Goal: Task Accomplishment & Management: Complete application form

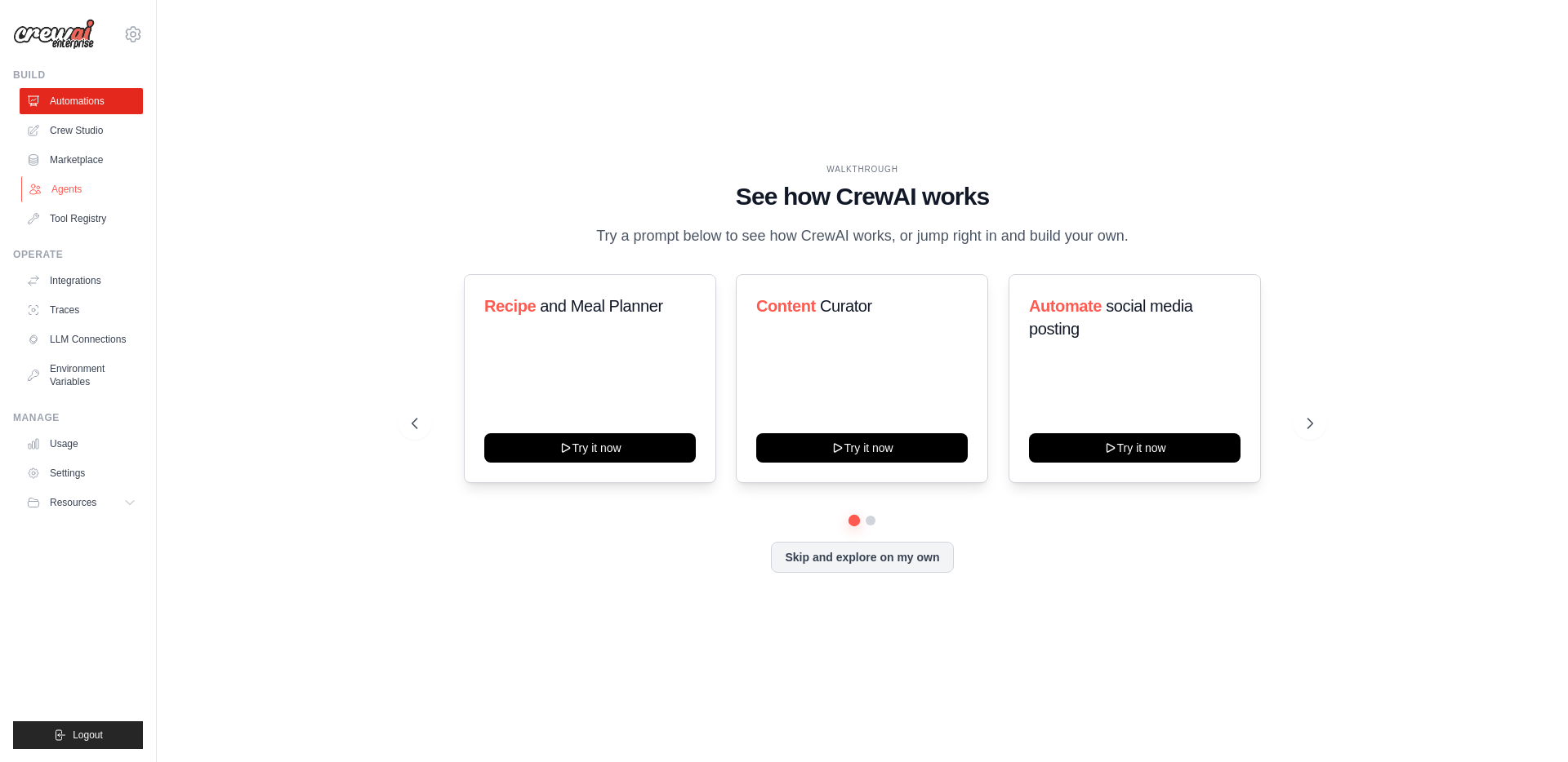
click at [72, 188] on link "Agents" at bounding box center [82, 189] width 124 height 26
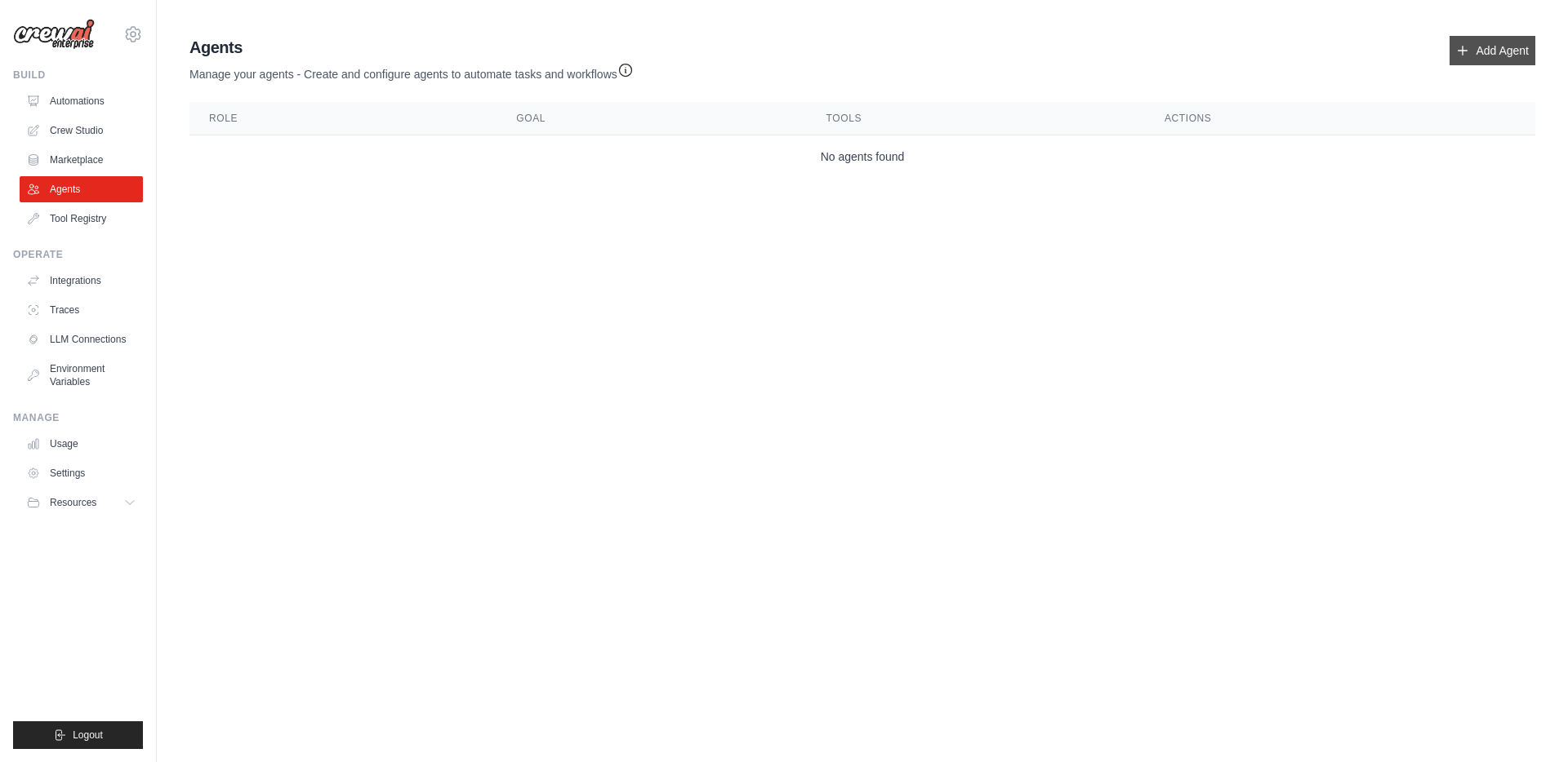
click at [1504, 44] on link "Add Agent" at bounding box center [1492, 50] width 86 height 30
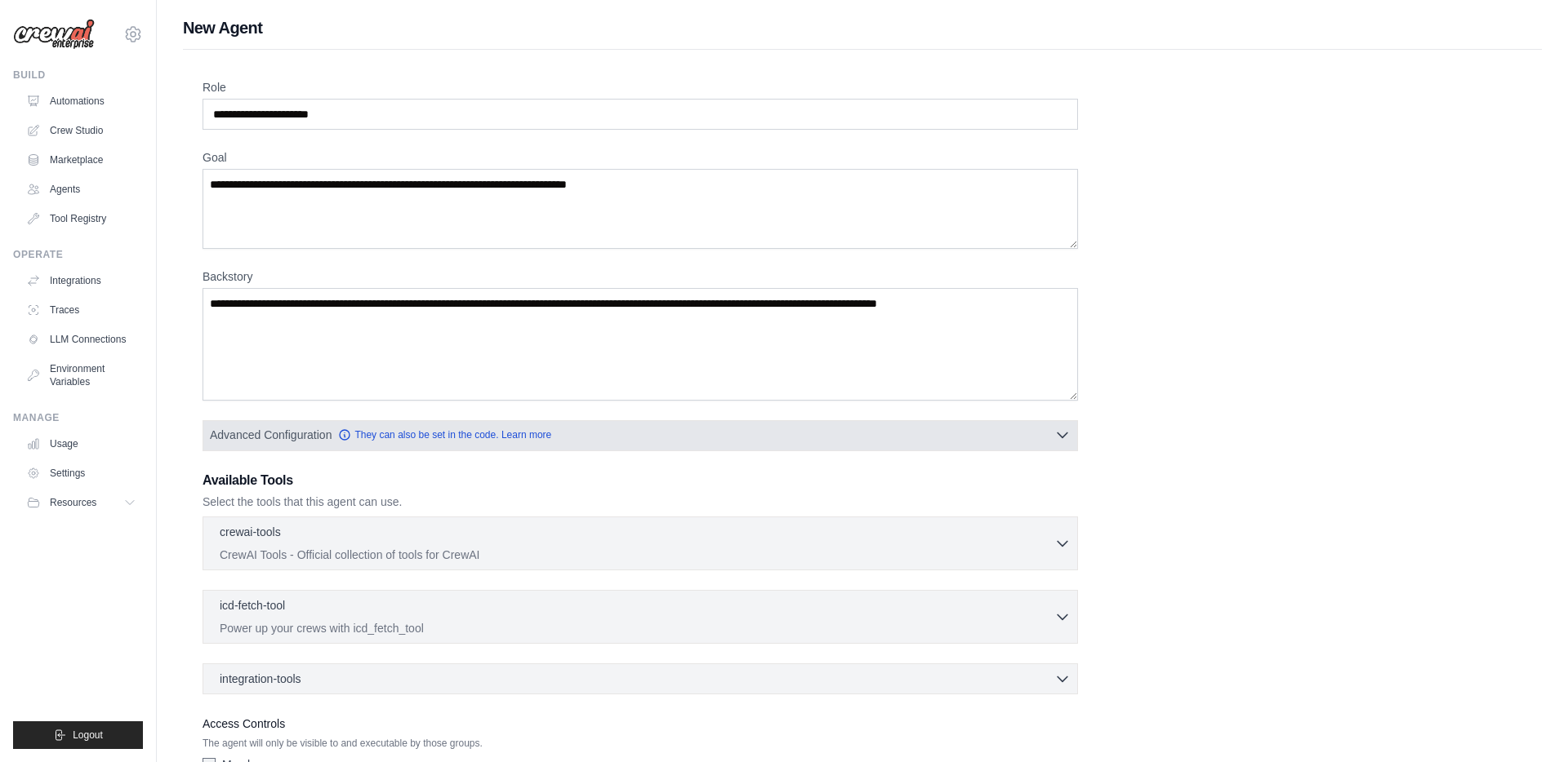
click at [581, 430] on button "Advanced Configuration They can also be set in the code. Learn more" at bounding box center [641, 435] width 874 height 30
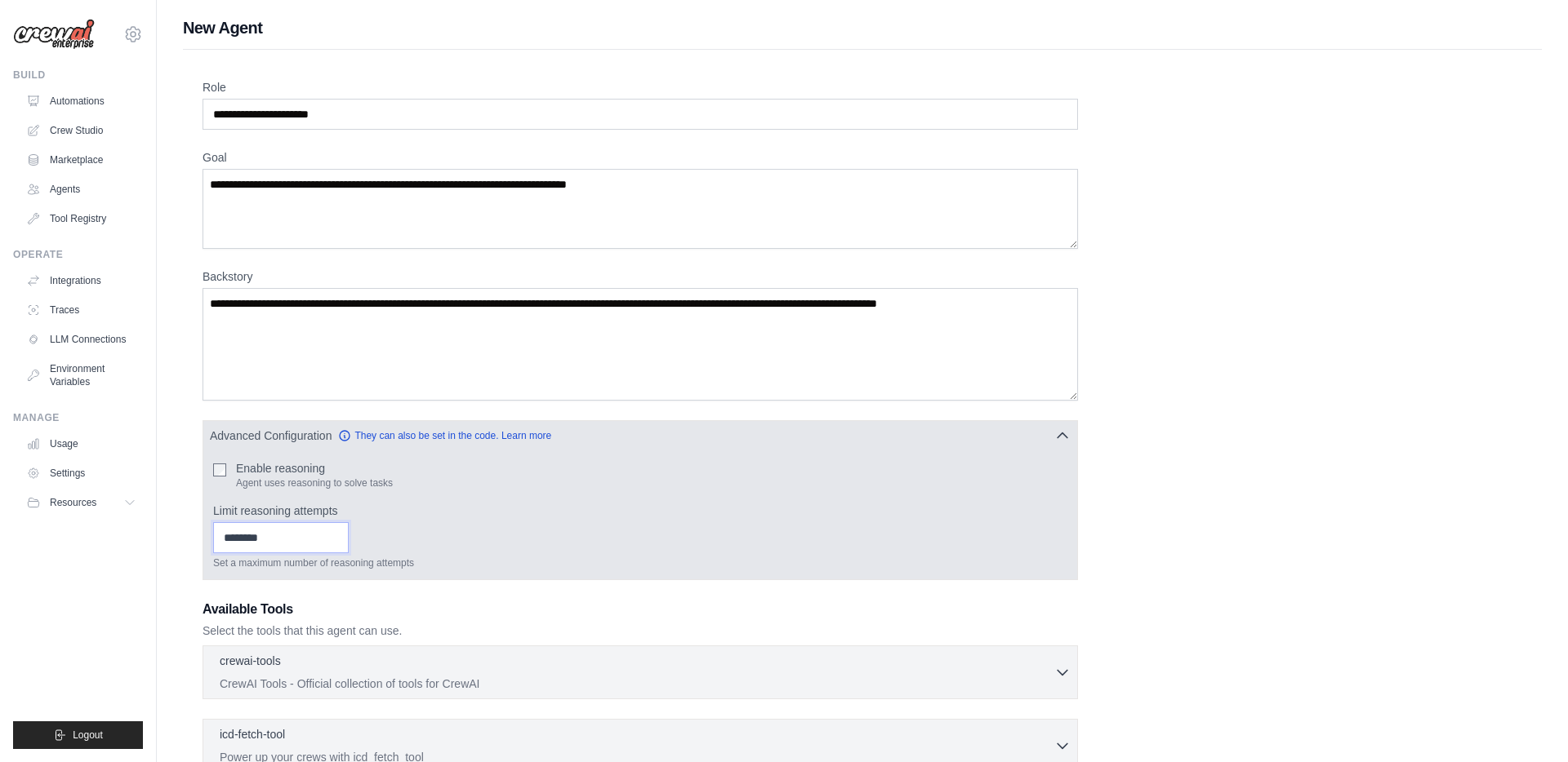
click at [293, 534] on input "Limit reasoning attempts" at bounding box center [281, 538] width 135 height 31
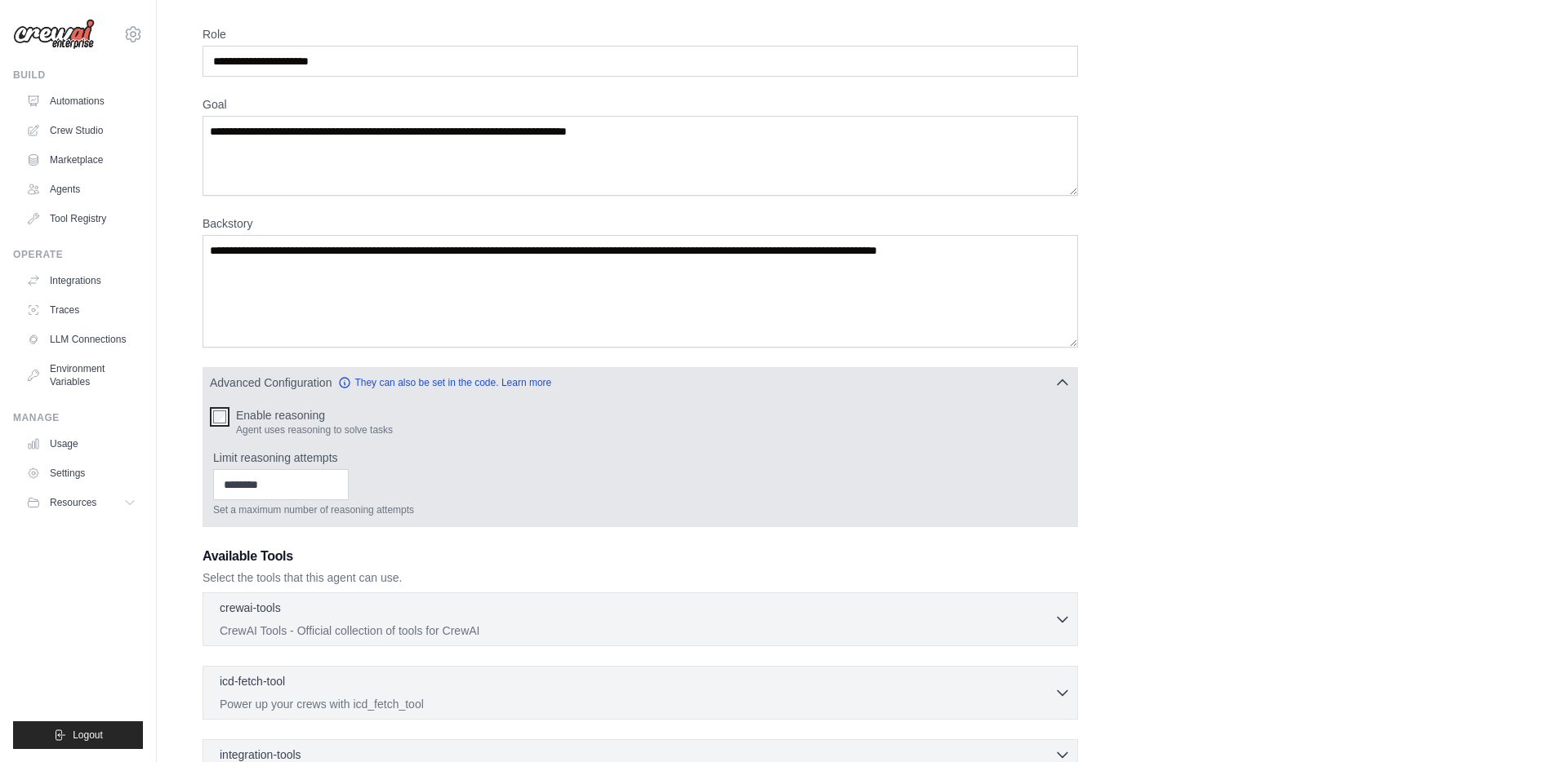
scroll to position [148, 0]
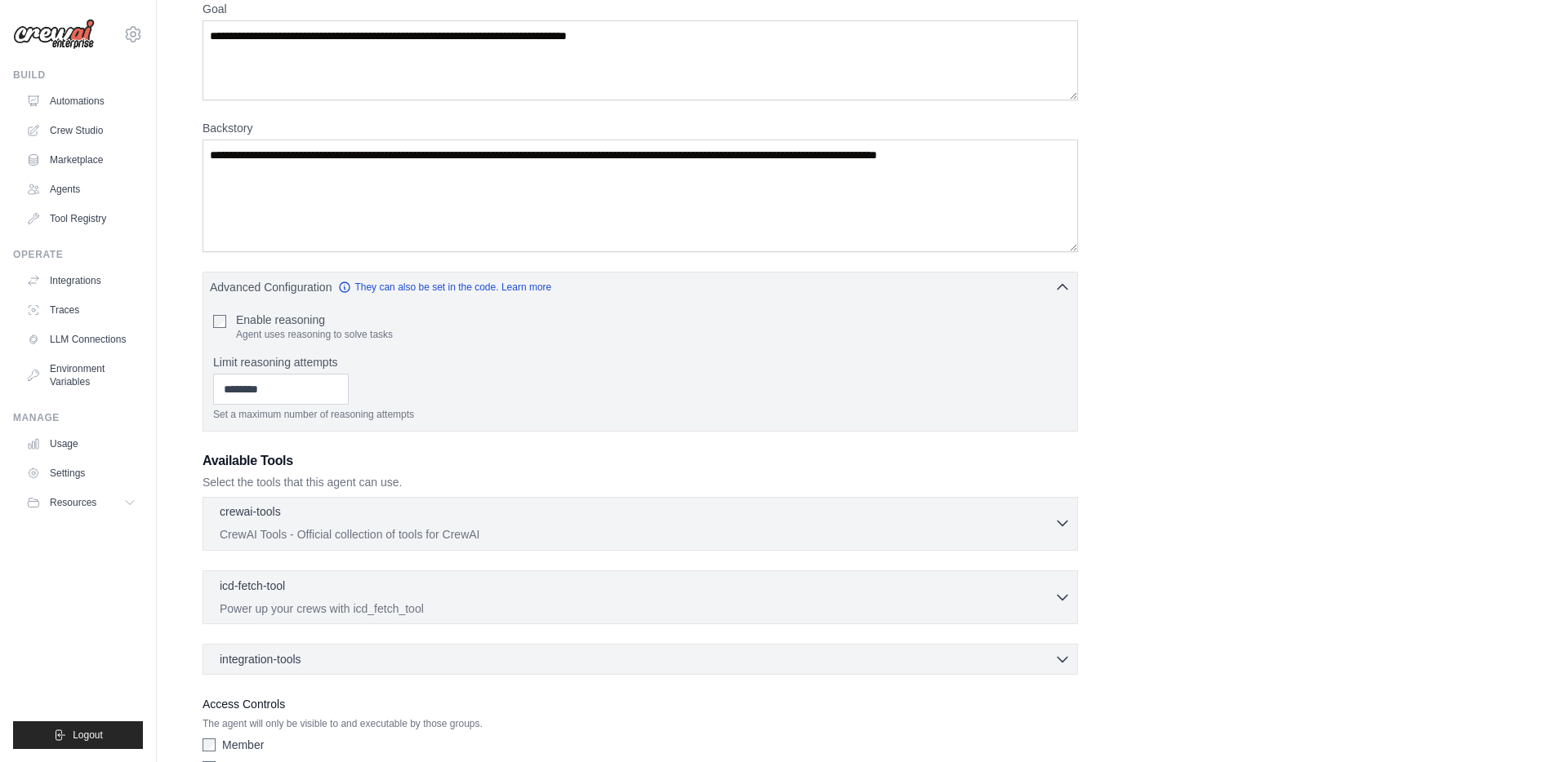
click at [385, 538] on p "CrewAI Tools - Official collection of tools for CrewAI" at bounding box center [637, 535] width 834 height 17
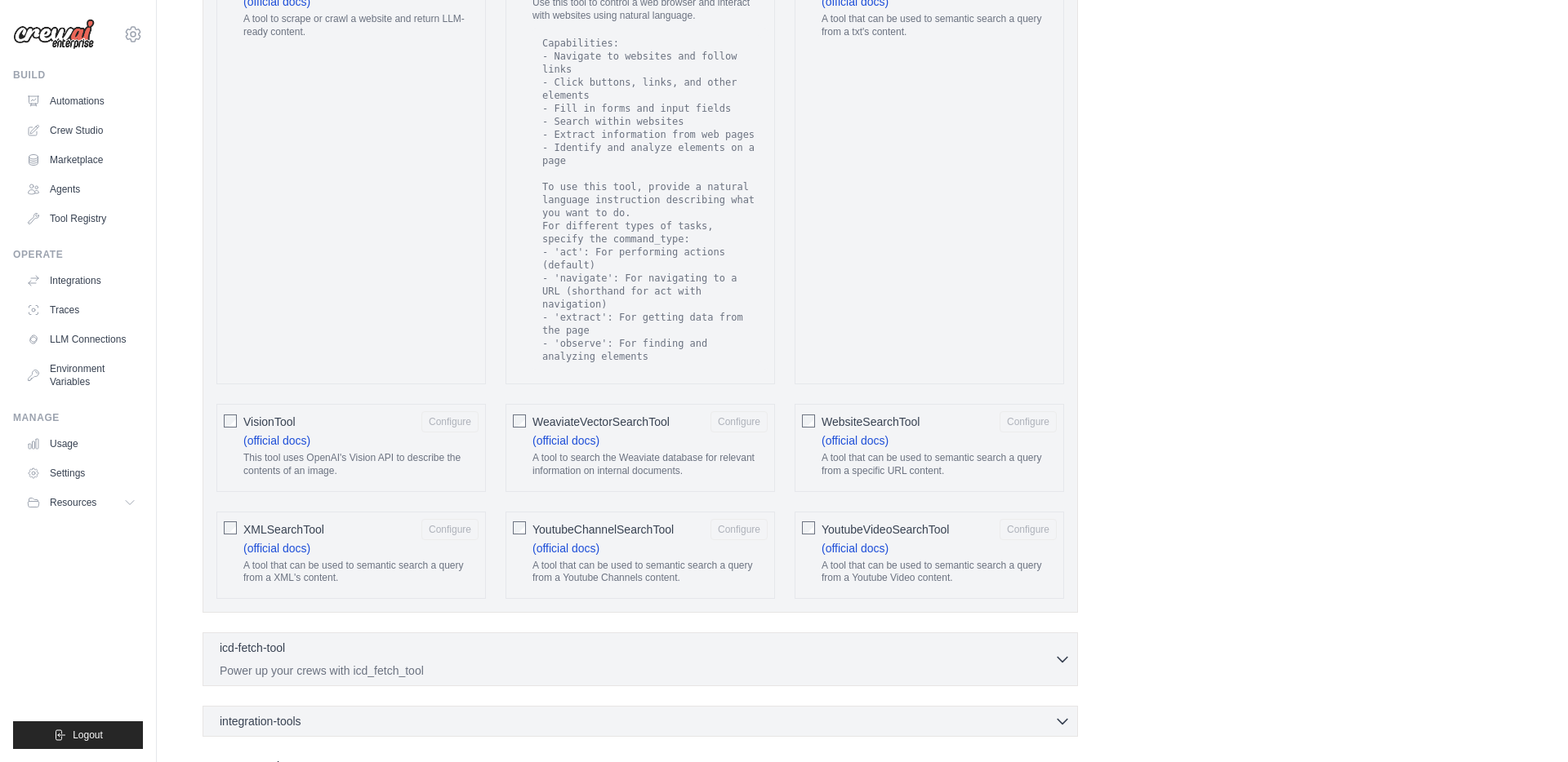
scroll to position [3007, 0]
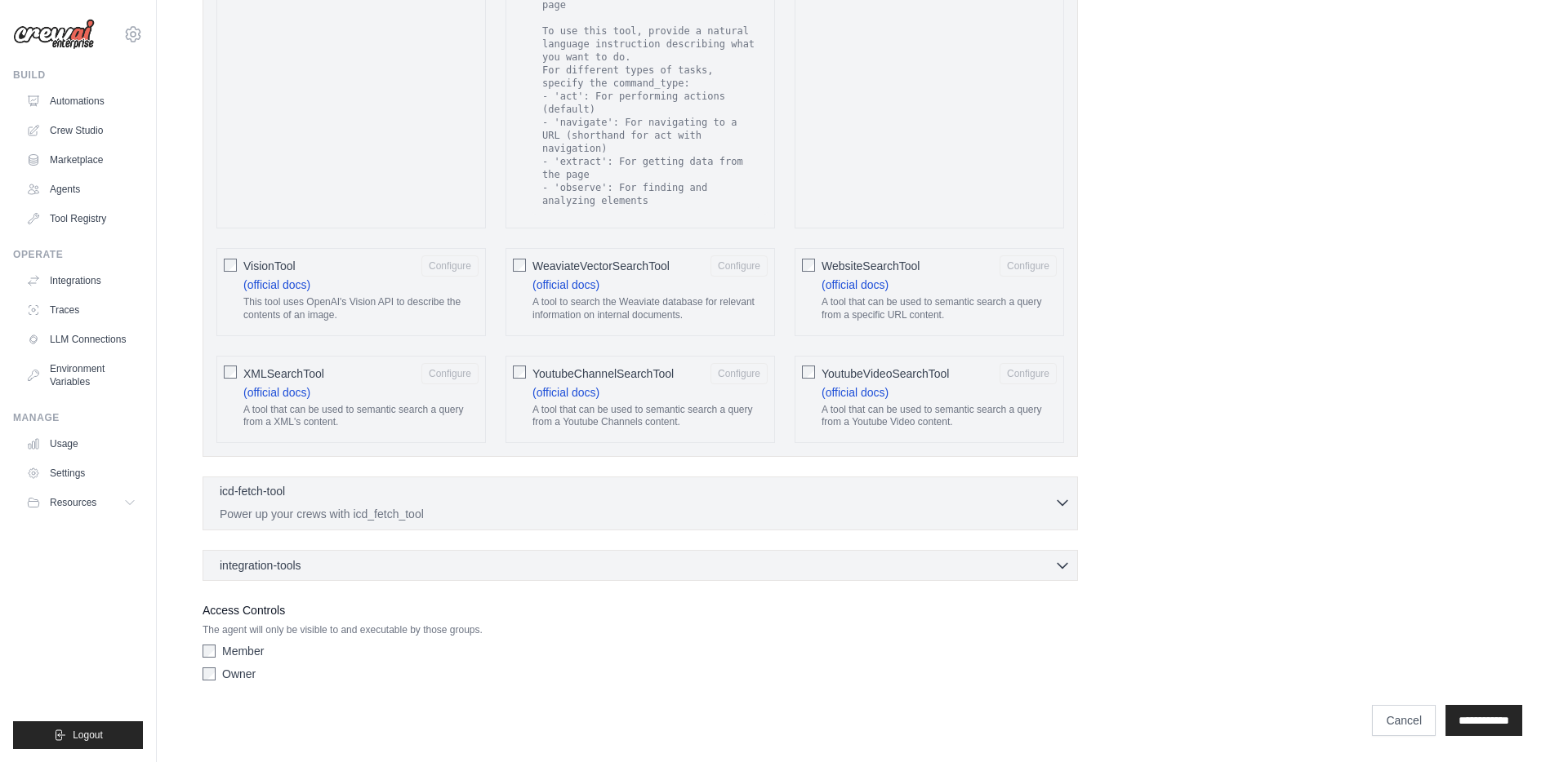
click at [390, 486] on div "icd-fetch-tool 0 selected" at bounding box center [637, 493] width 834 height 20
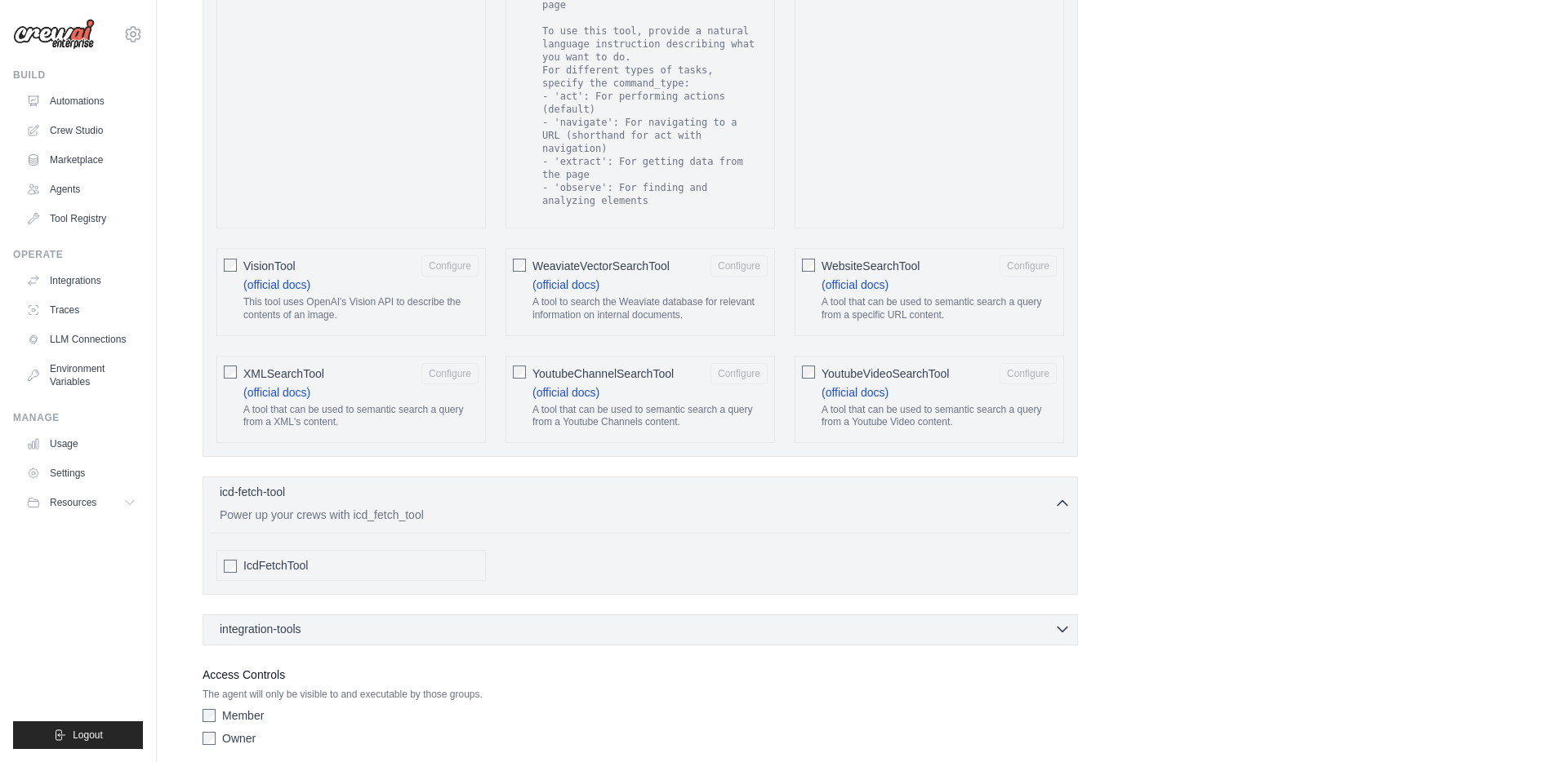
click at [378, 623] on div "integration-tools 0 selected" at bounding box center [645, 629] width 850 height 17
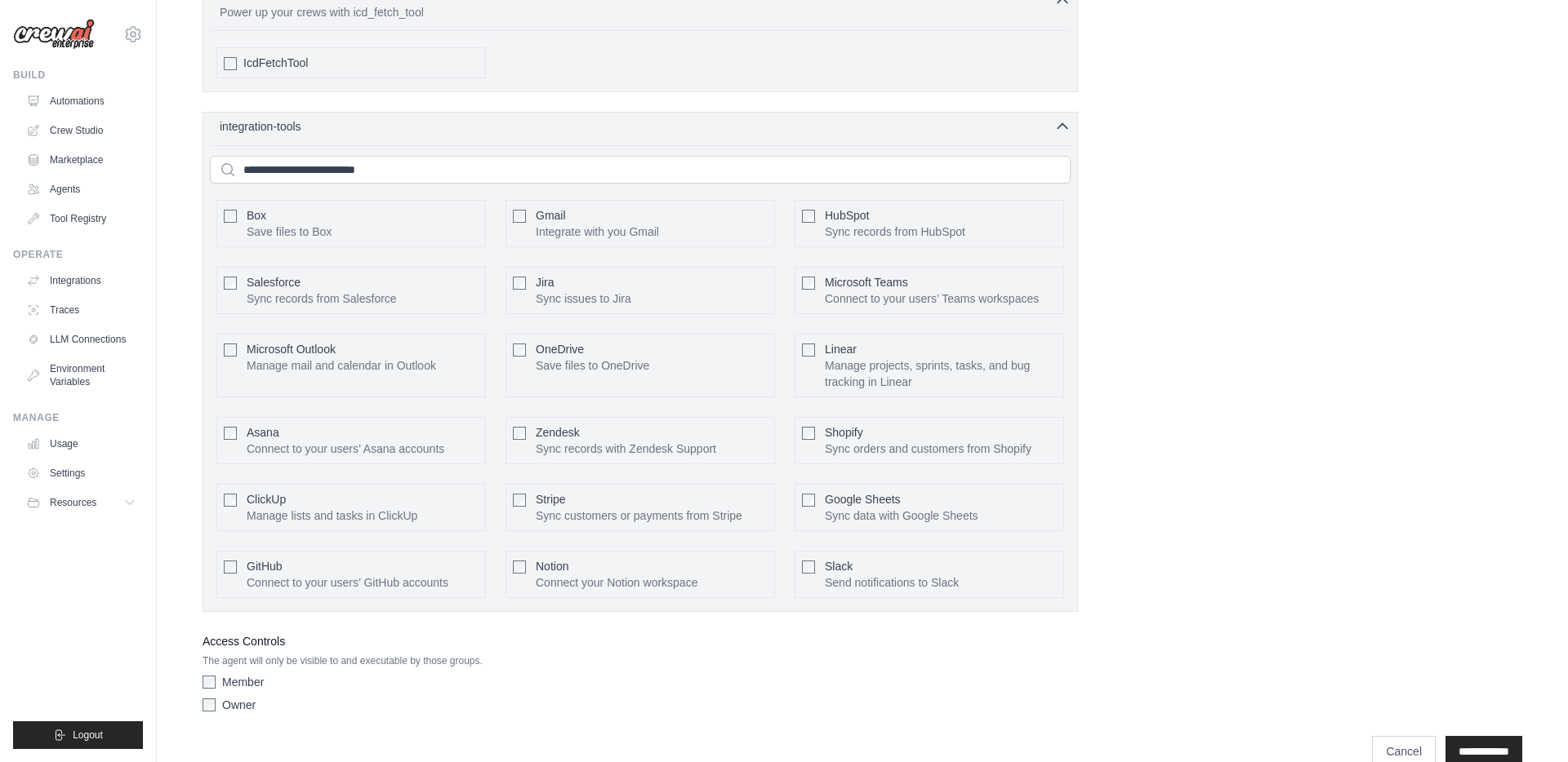
scroll to position [3541, 0]
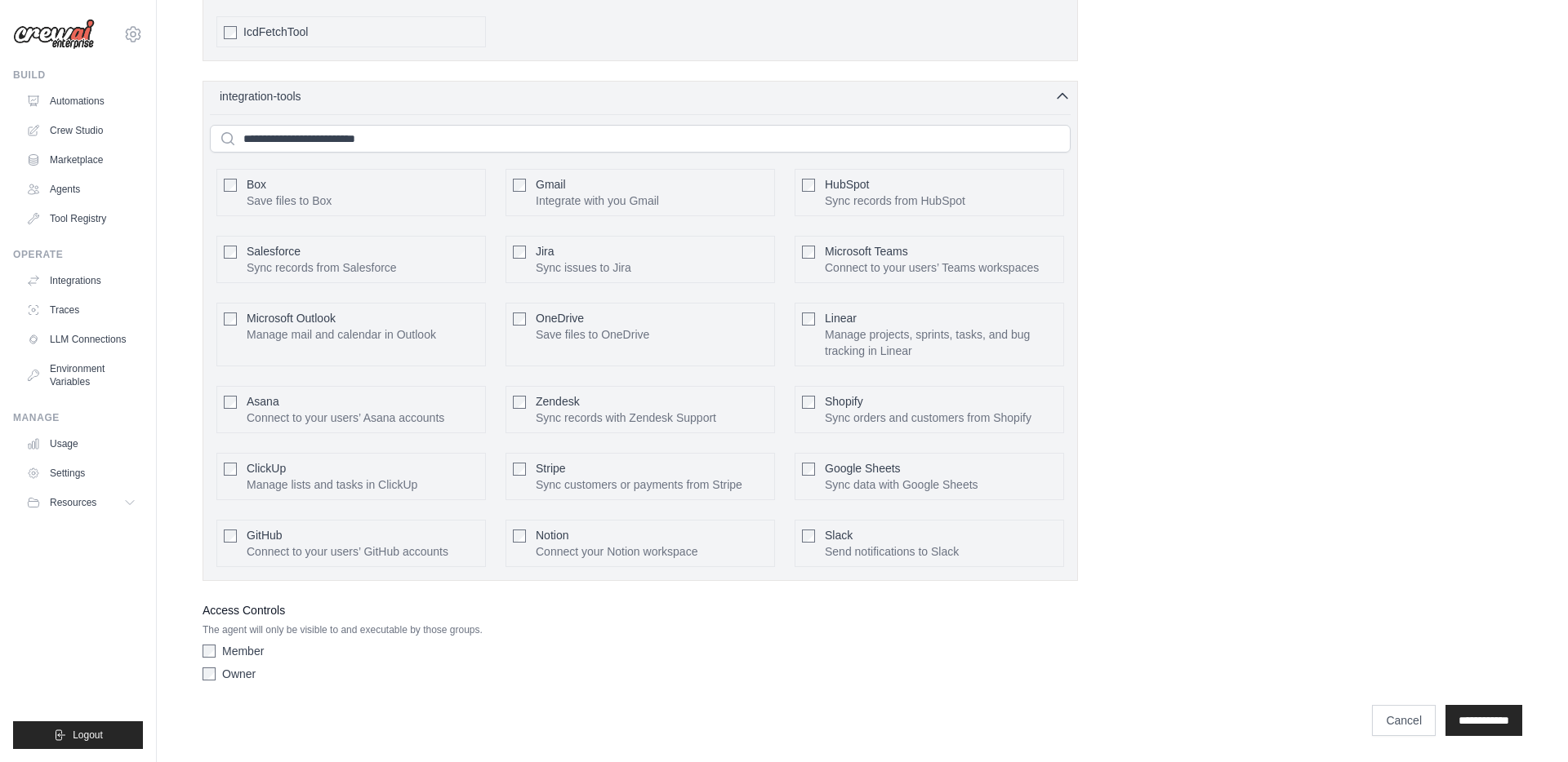
click at [571, 195] on p "Integrate with you Gmail" at bounding box center [597, 201] width 124 height 17
click at [749, 194] on button "Configure" at bounding box center [739, 191] width 57 height 21
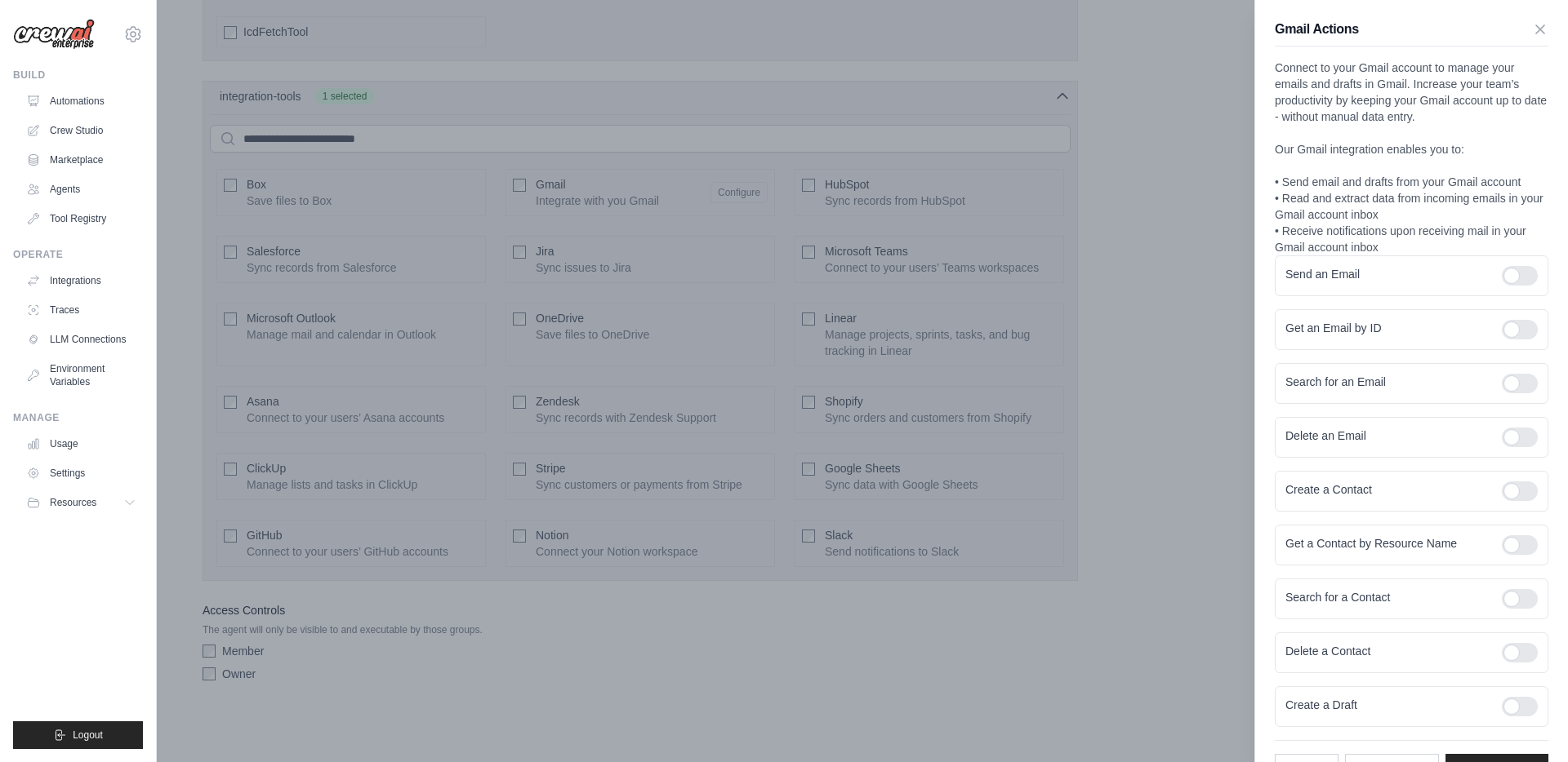
scroll to position [58, 0]
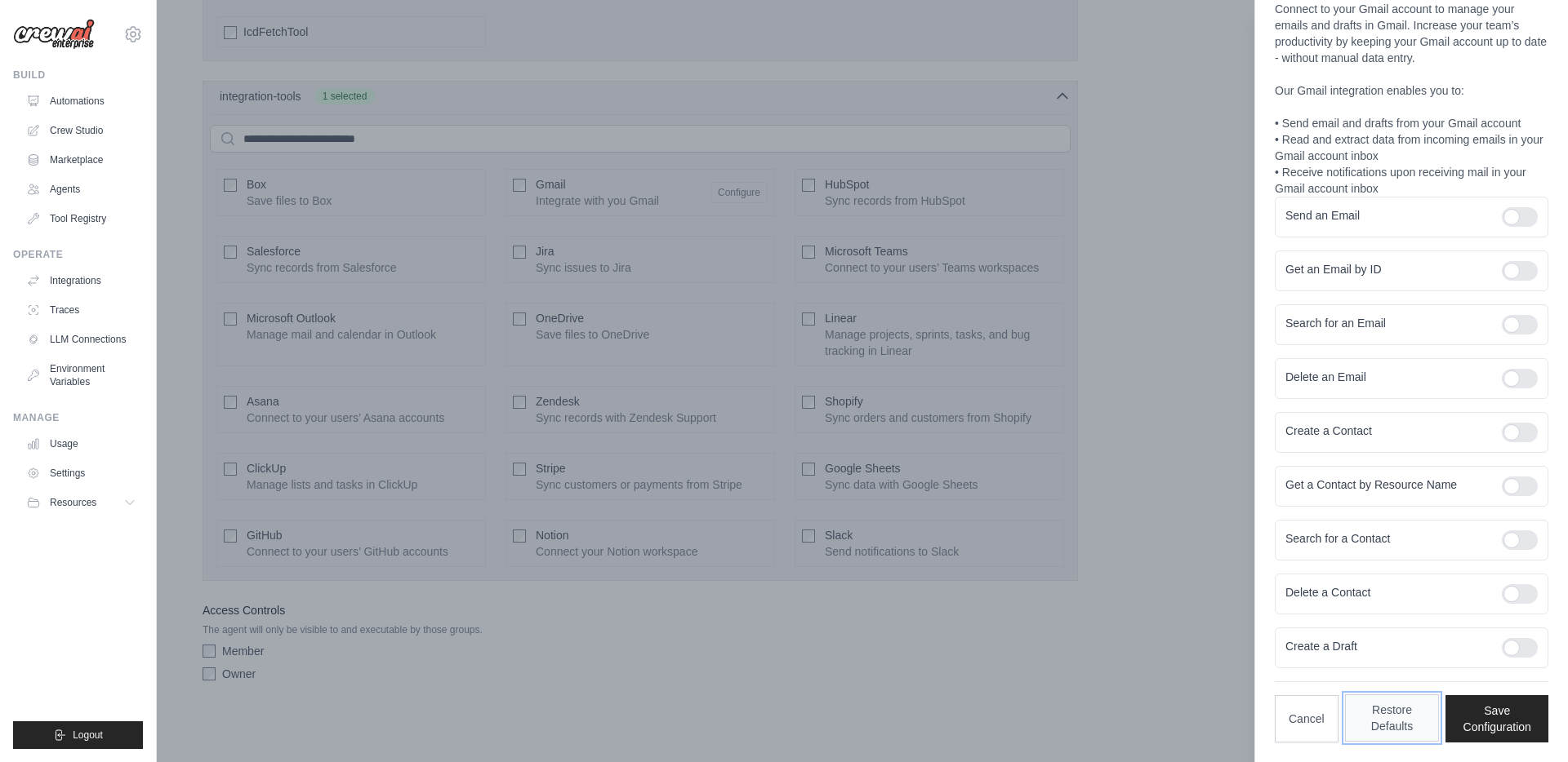
click at [1404, 715] on button "Restore Defaults" at bounding box center [1392, 719] width 95 height 47
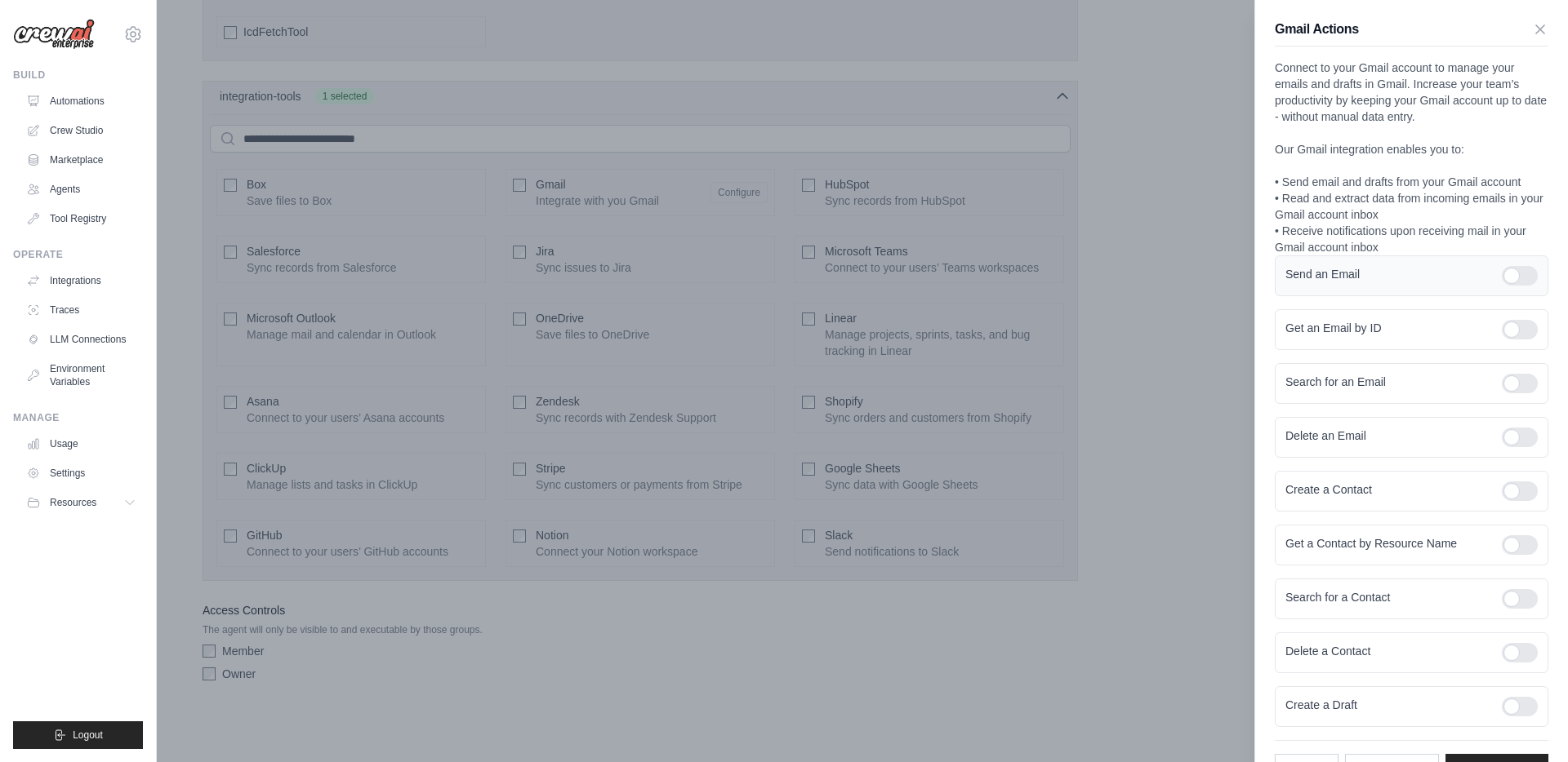
click at [1530, 274] on div at bounding box center [1520, 276] width 36 height 20
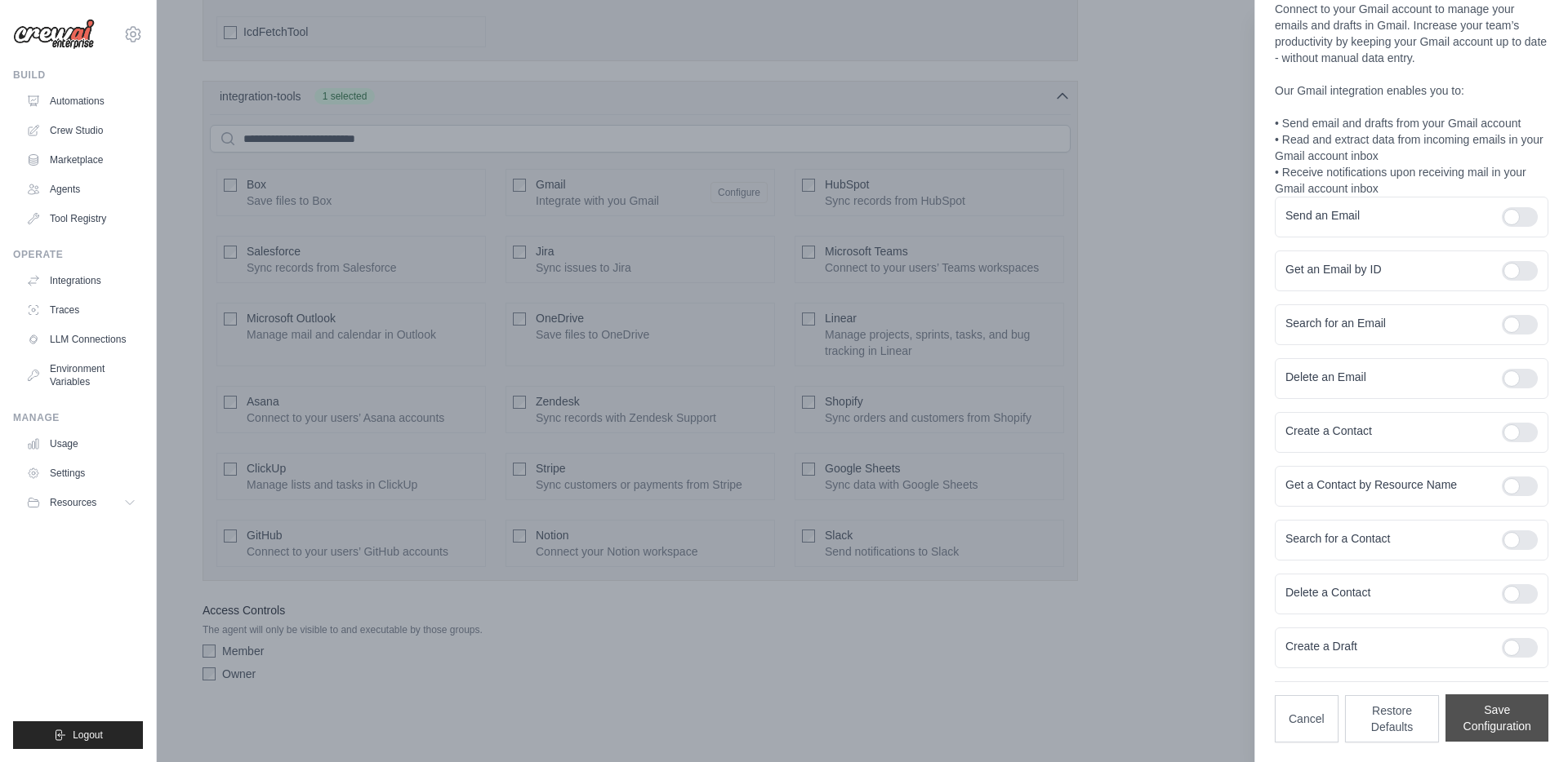
click at [1477, 717] on button "Save Configuration" at bounding box center [1497, 719] width 103 height 47
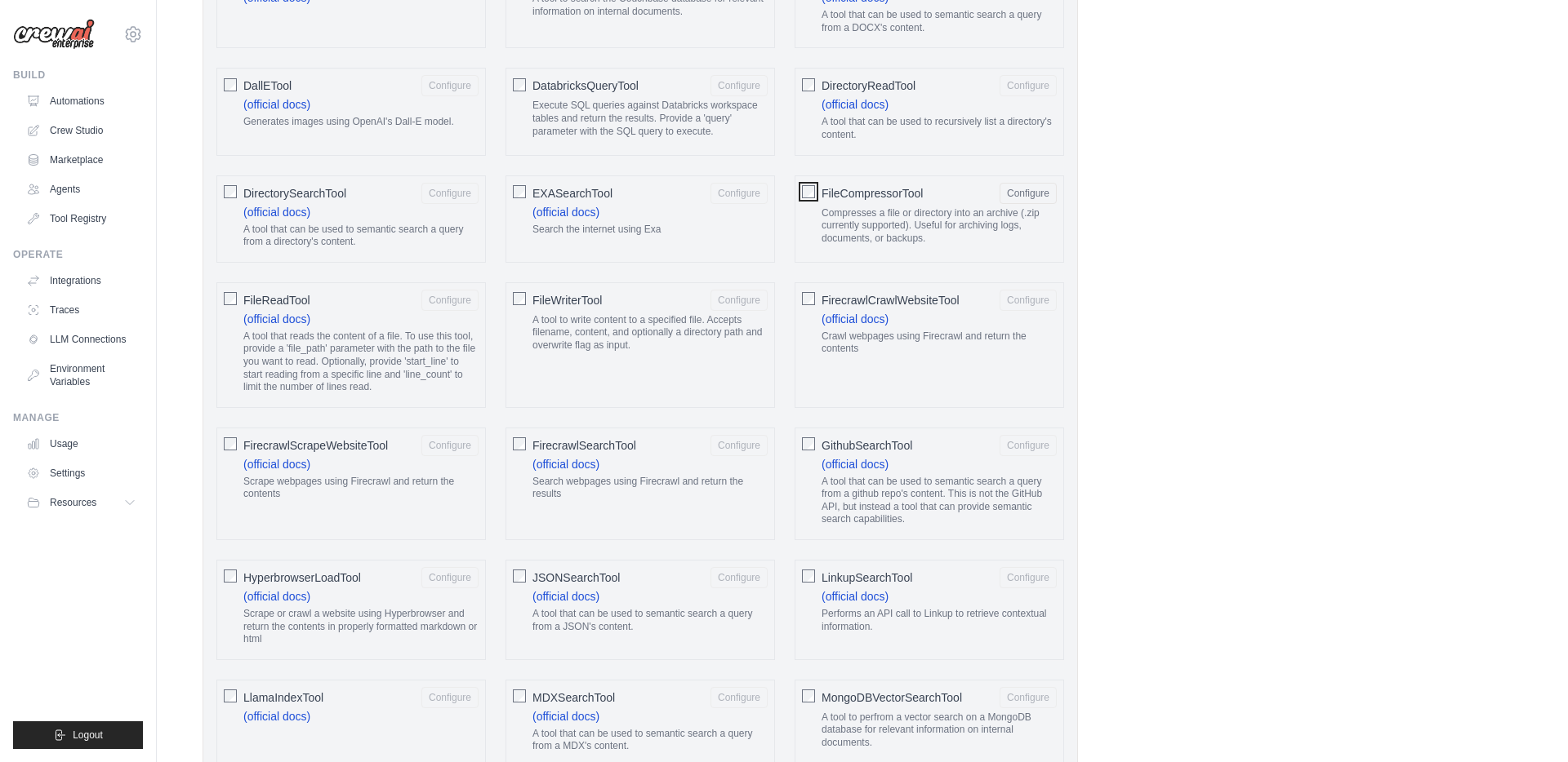
scroll to position [883, 0]
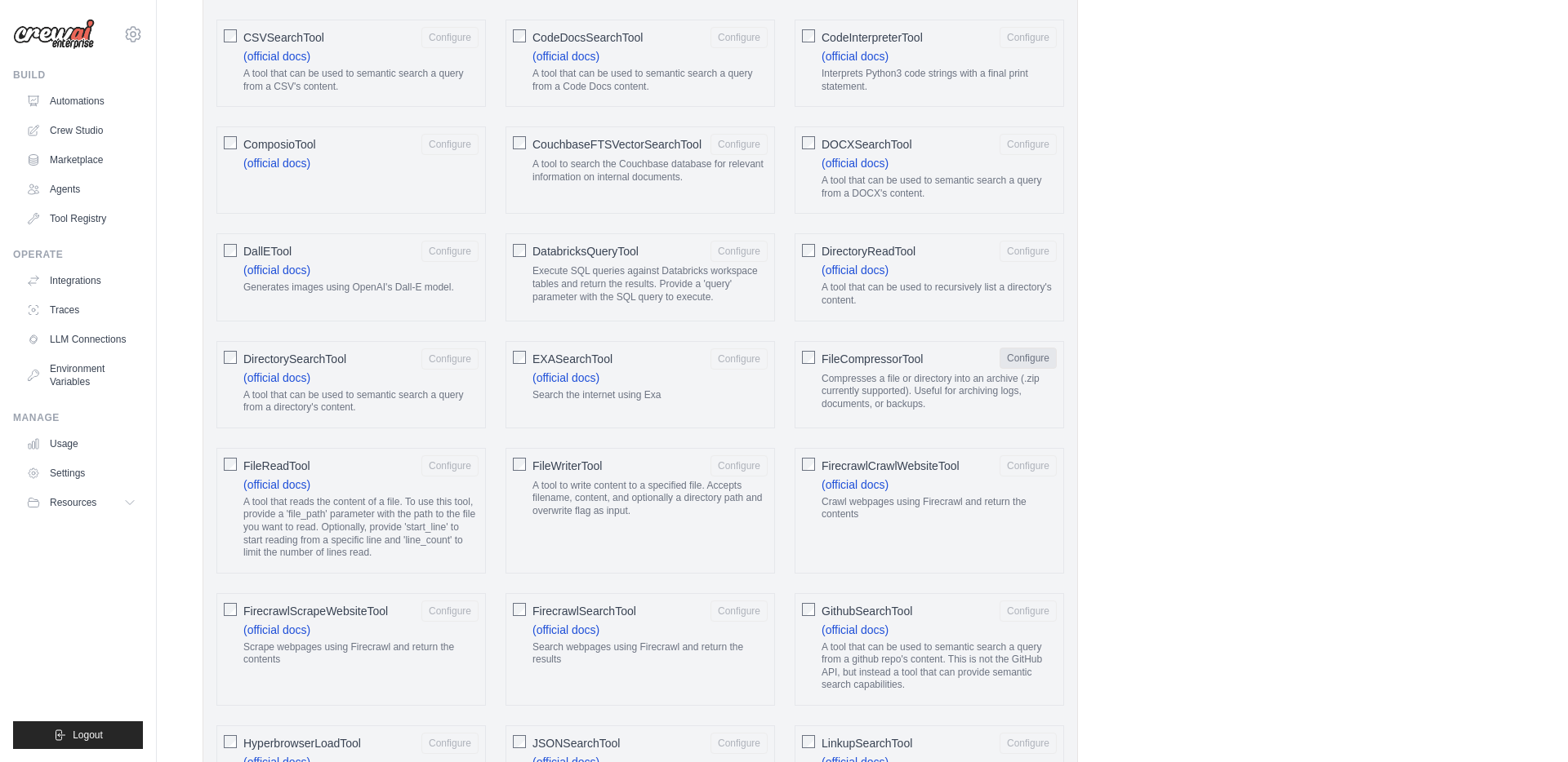
click at [1043, 356] on button "Configure" at bounding box center [1028, 358] width 57 height 21
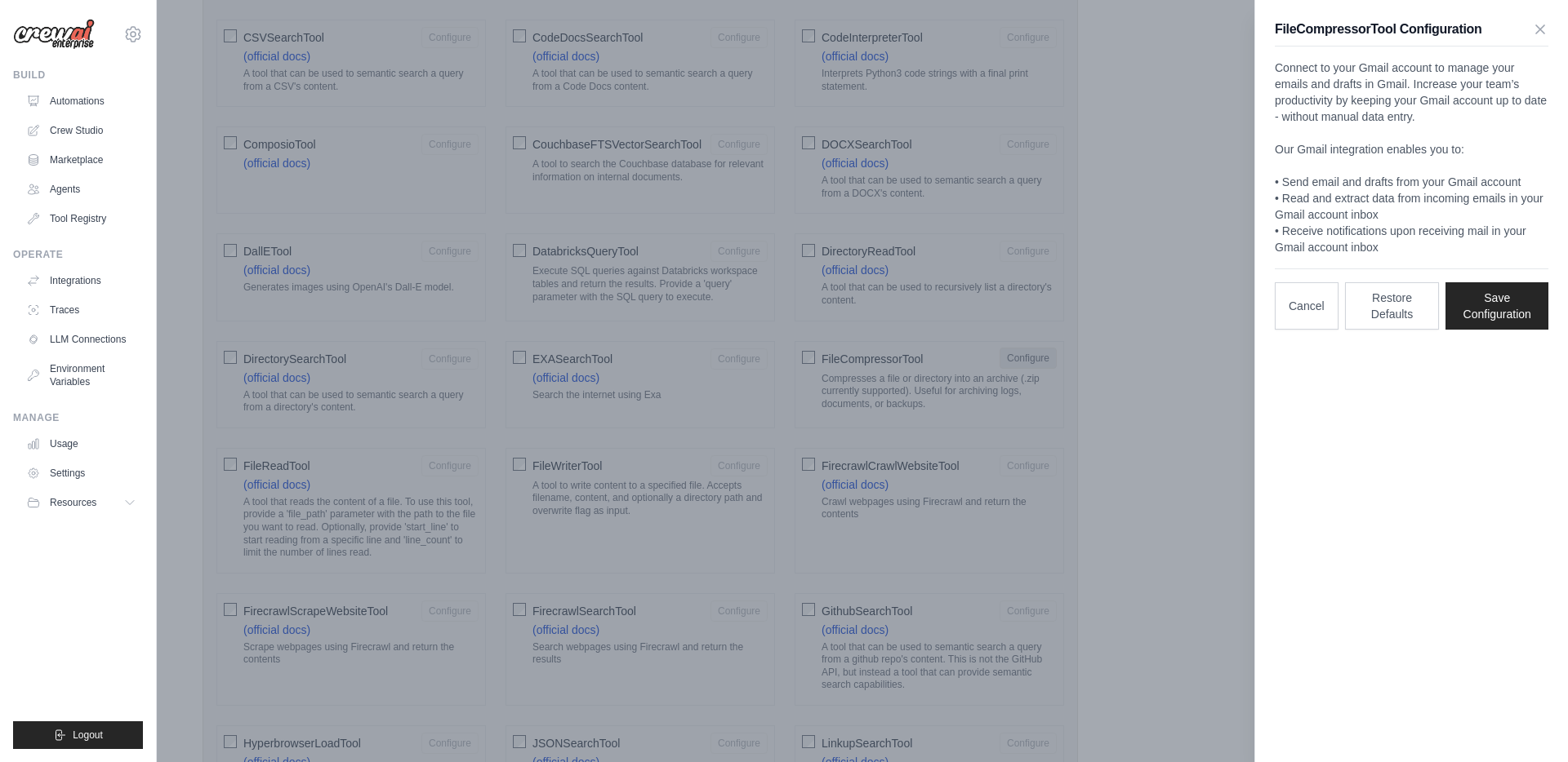
scroll to position [0, 0]
click at [1537, 30] on icon "button" at bounding box center [1539, 29] width 17 height 17
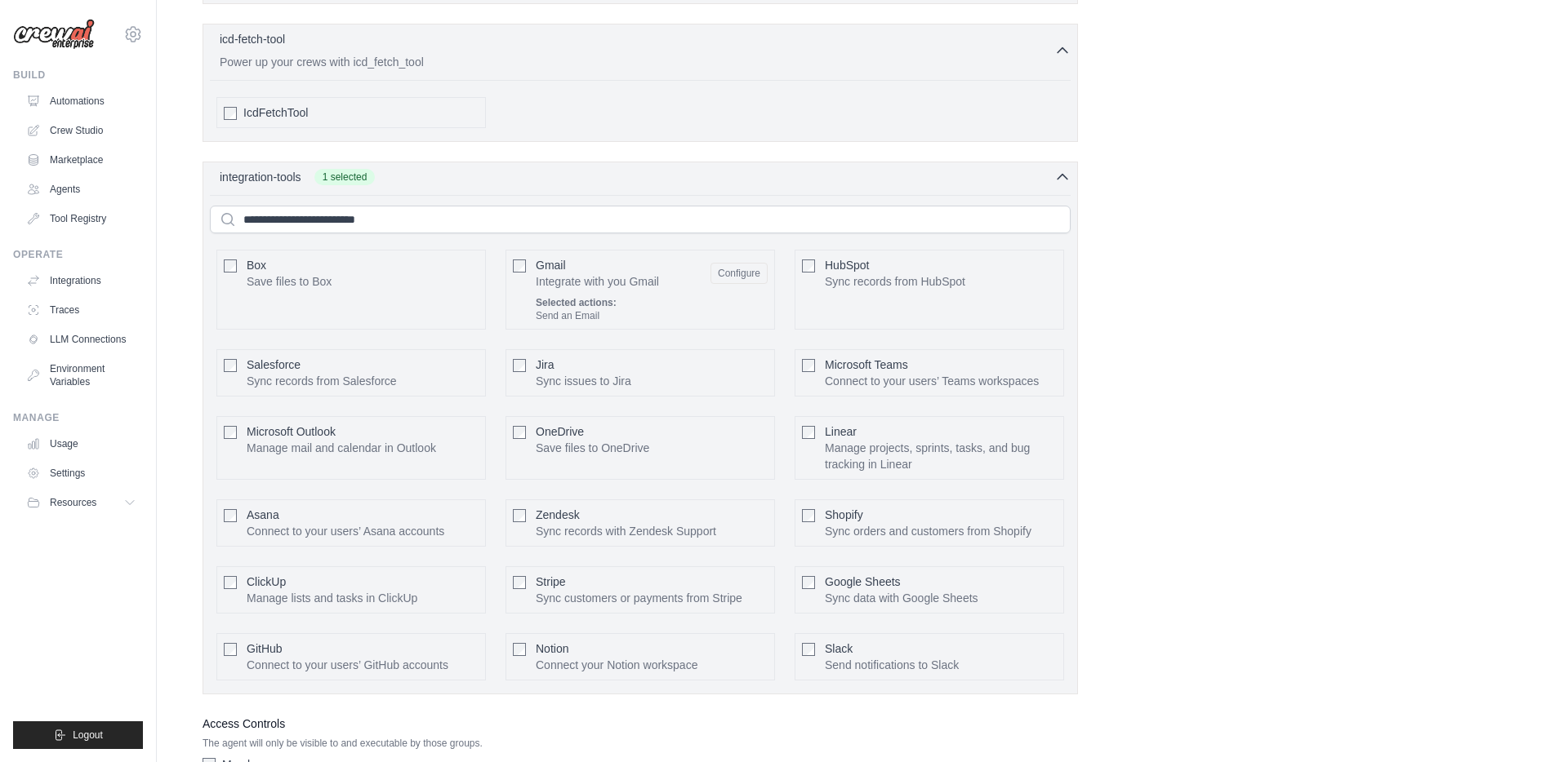
scroll to position [3574, 0]
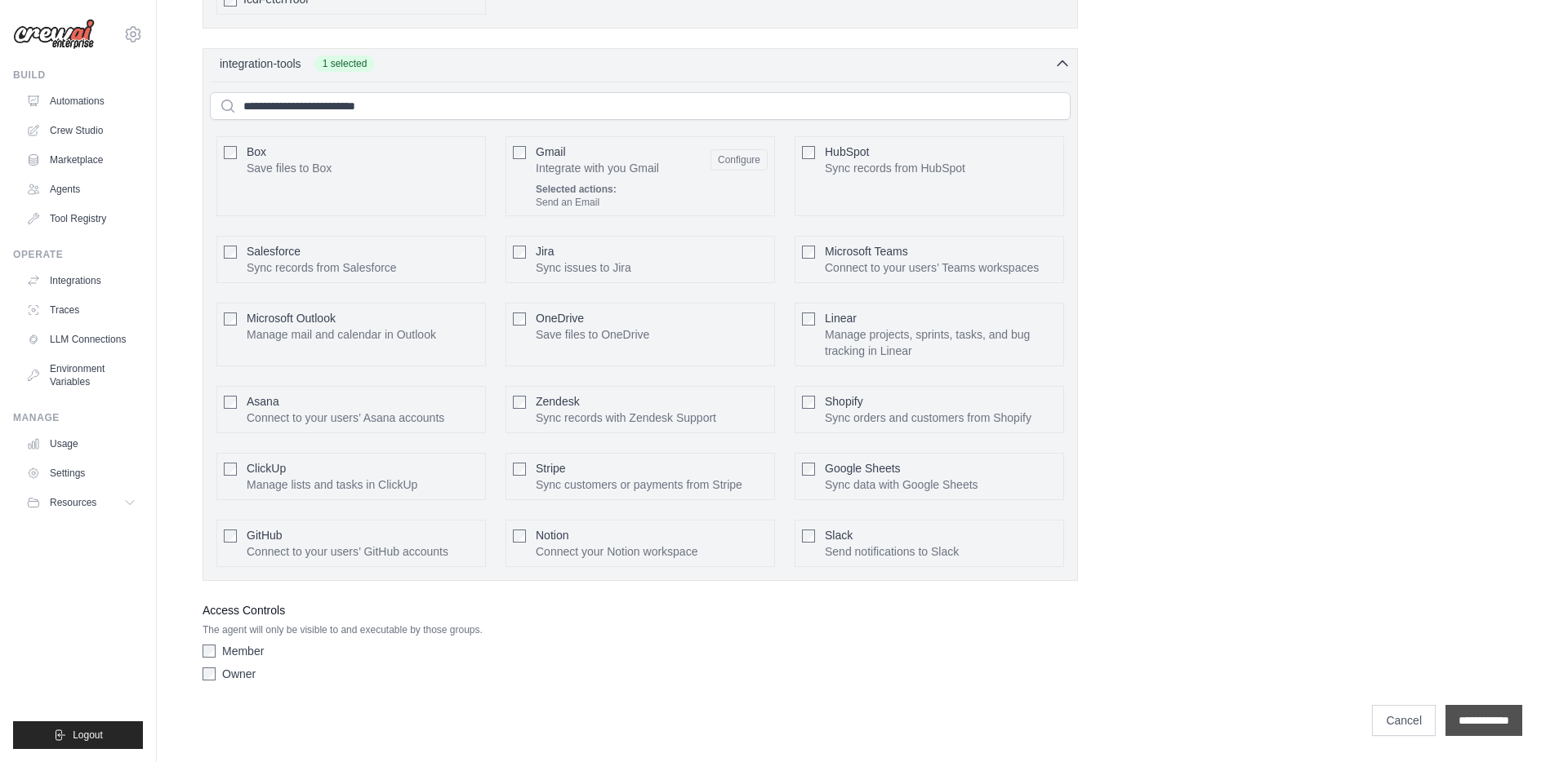
click at [1463, 723] on input "**********" at bounding box center [1484, 720] width 77 height 31
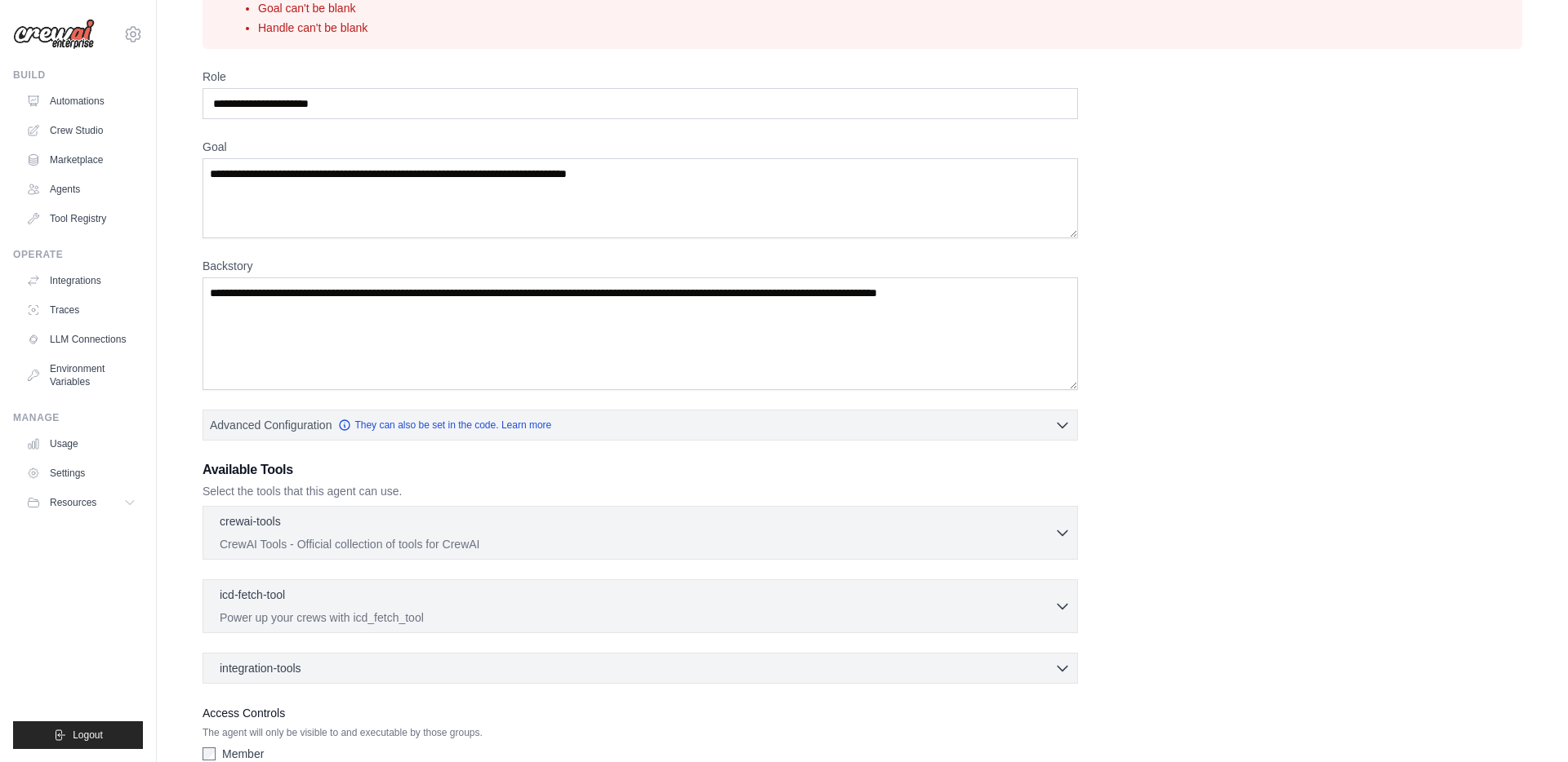
scroll to position [237, 0]
